Goal: Task Accomplishment & Management: Manage account settings

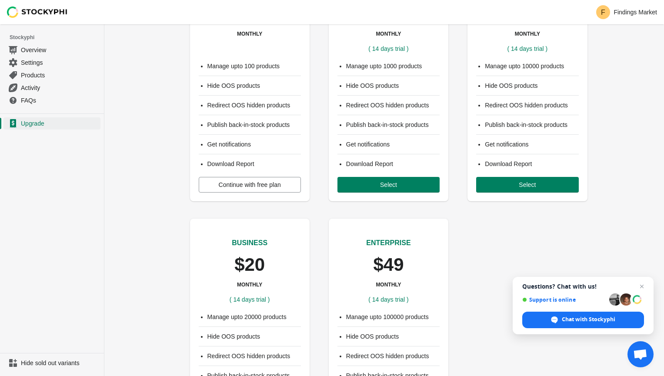
scroll to position [33, 0]
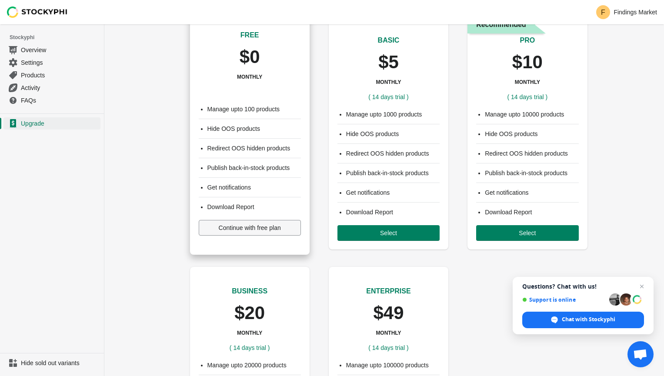
click at [257, 229] on span "Continue with free plan" at bounding box center [250, 227] width 62 height 7
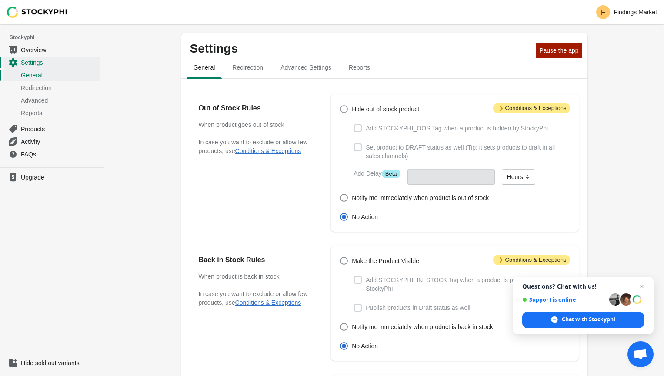
click at [346, 110] on span at bounding box center [344, 109] width 8 height 8
click at [341, 106] on input "Hide out of stock product" at bounding box center [340, 105] width 0 height 0
radio input "true"
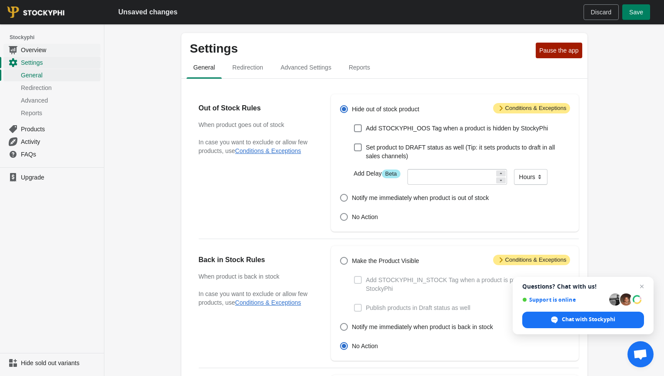
click at [38, 48] on span "Overview" at bounding box center [60, 50] width 78 height 9
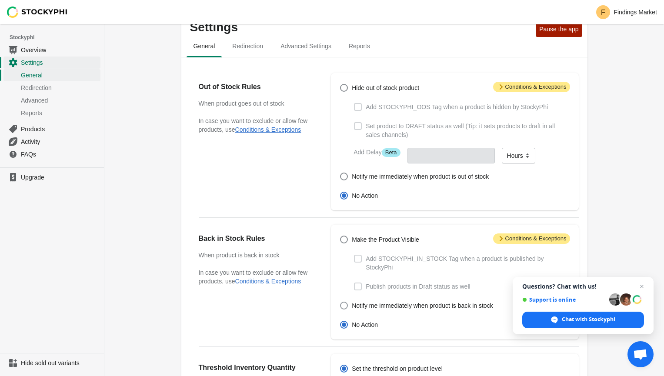
scroll to position [14, 0]
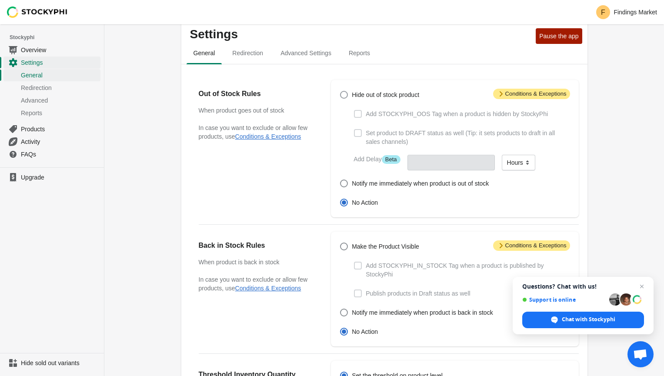
click at [341, 91] on span at bounding box center [344, 95] width 8 height 8
click at [341, 91] on input "Hide out of stock product" at bounding box center [340, 91] width 0 height 0
radio input "true"
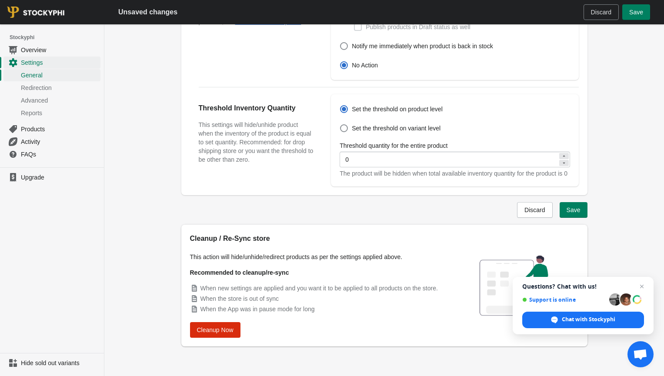
scroll to position [0, 0]
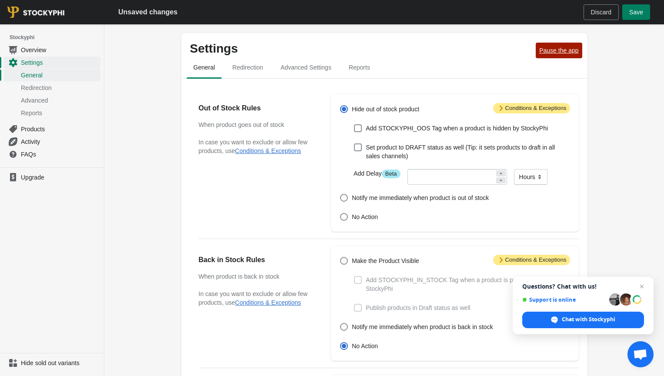
click at [568, 48] on span "Pause the app" at bounding box center [558, 50] width 39 height 7
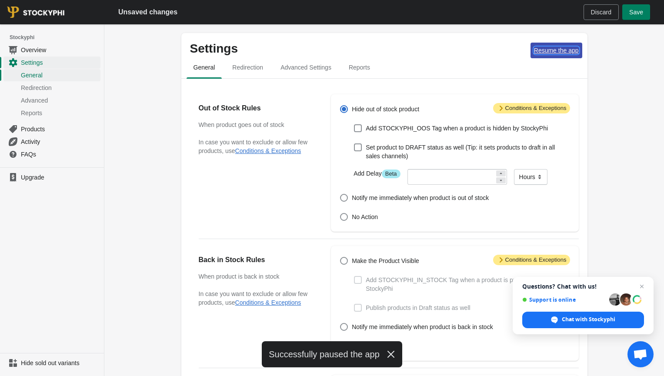
click at [565, 53] on span "Resume the app" at bounding box center [556, 50] width 45 height 7
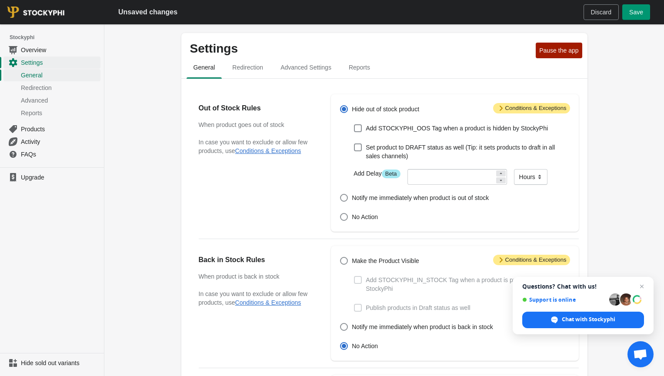
click at [635, 16] on button "Save" at bounding box center [636, 12] width 28 height 16
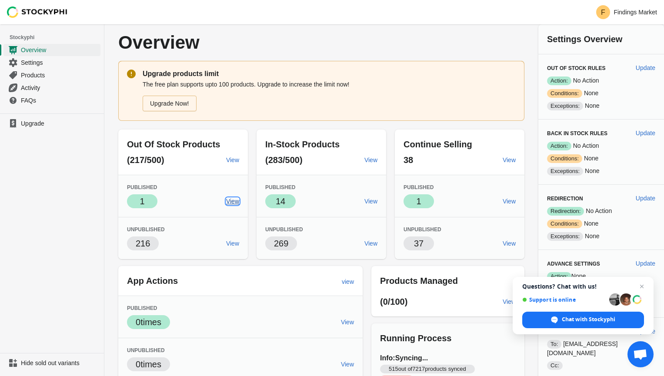
click at [239, 201] on span "View" at bounding box center [232, 201] width 13 height 7
click at [378, 160] on span "View" at bounding box center [370, 160] width 13 height 7
